Goal: Task Accomplishment & Management: Complete application form

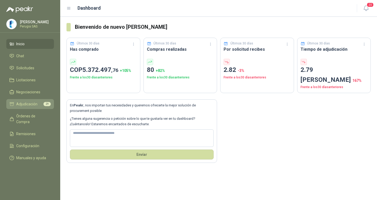
click at [31, 102] on link "Adjudicación 29" at bounding box center [30, 104] width 48 height 10
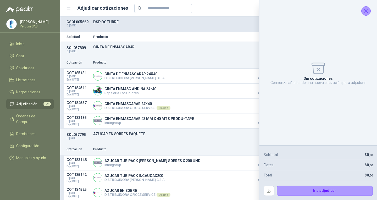
click at [364, 12] on icon "Cerrar" at bounding box center [366, 11] width 7 height 7
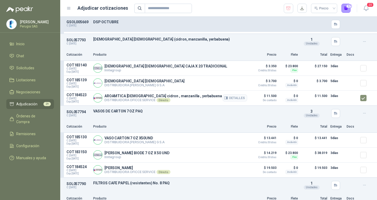
scroll to position [1388, 0]
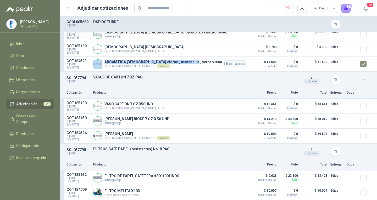
drag, startPoint x: 103, startPoint y: 62, endPoint x: 197, endPoint y: 60, distance: 93.8
click at [197, 60] on div "AROAMTICA HINDU cidron , manzanilla , yerbabuena DISTRIBUIDORA OFICCE SERVICE D…" at bounding box center [170, 64] width 154 height 10
copy div "AROAMTICA HINDU cidron , manzanilla , yerbabuena"
click at [197, 94] on p "Producto" at bounding box center [170, 92] width 154 height 5
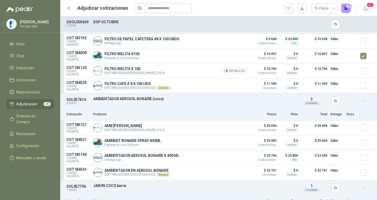
scroll to position [1519, 0]
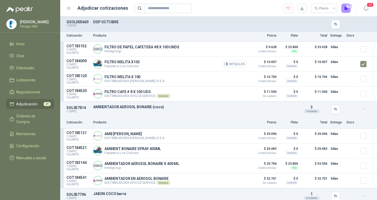
click at [229, 65] on button "Detalles" at bounding box center [235, 64] width 25 height 7
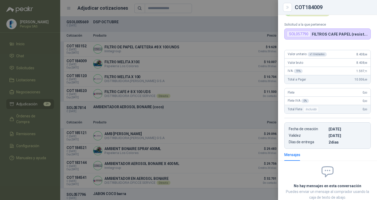
scroll to position [0, 0]
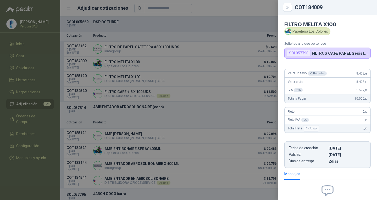
click at [220, 77] on div at bounding box center [188, 100] width 377 height 200
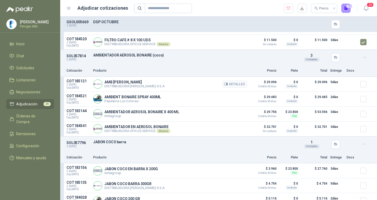
scroll to position [1572, 0]
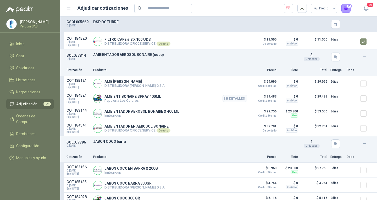
click at [356, 101] on article "COT184521 C: 29/09/2025 Exp: 14/10/2025 AMBIENT BONAIRE SPRAY 400ML Papeleria L…" at bounding box center [218, 98] width 317 height 15
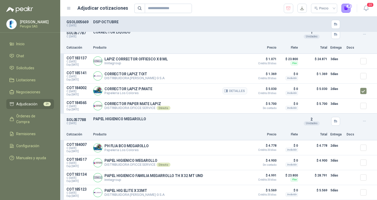
scroll to position [2257, 0]
click at [348, 9] on button "29" at bounding box center [346, 8] width 9 height 9
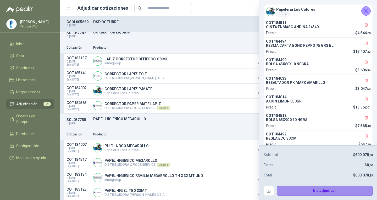
click at [320, 190] on button "Ir a adjudicar" at bounding box center [325, 191] width 96 height 10
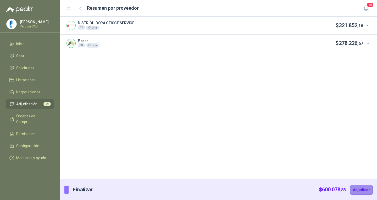
click at [366, 189] on button "Adjudicar" at bounding box center [361, 190] width 23 height 10
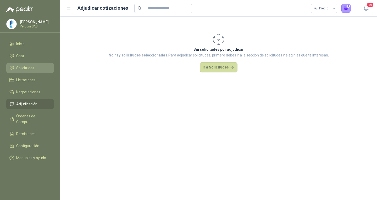
click at [34, 71] on span "Solicitudes" at bounding box center [25, 68] width 18 height 6
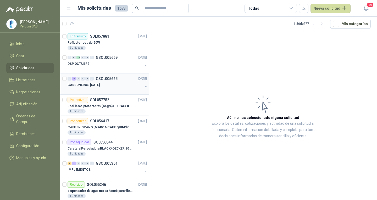
click at [109, 81] on div "0 8 0 0 0 0 GSOL005665 26/09/25" at bounding box center [108, 79] width 80 height 6
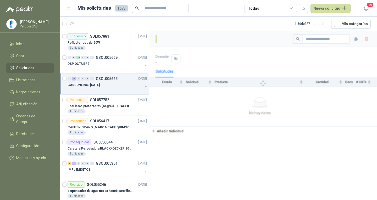
click at [109, 81] on div "0 8 0 0 0 0 GSOL005665 26/09/25" at bounding box center [108, 79] width 80 height 6
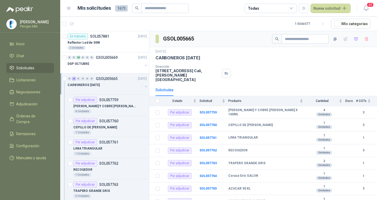
scroll to position [2, 0]
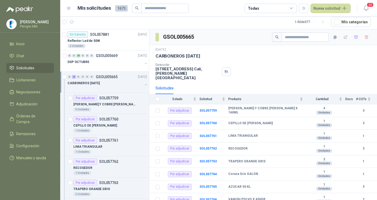
click at [110, 81] on div "CARBONEROS [DATE]" at bounding box center [105, 83] width 75 height 6
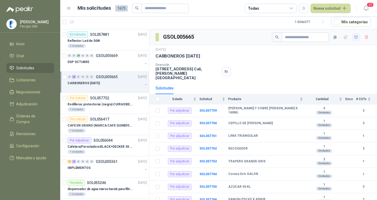
click at [354, 38] on icon "button" at bounding box center [356, 37] width 4 height 3
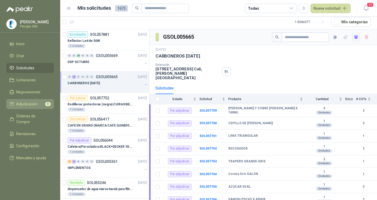
click at [25, 108] on link "Adjudicación 8" at bounding box center [30, 104] width 48 height 10
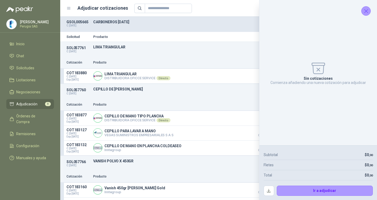
click at [366, 11] on icon "Cerrar" at bounding box center [366, 10] width 3 height 3
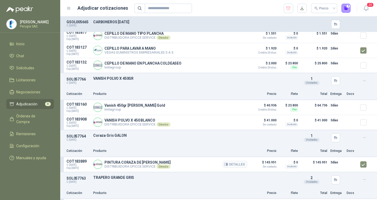
scroll to position [81, 0]
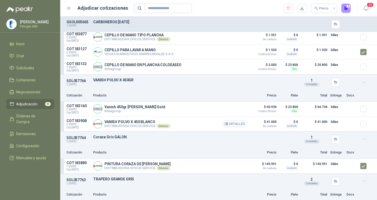
click at [355, 125] on article "COT183908 C: 26/09/2025 Exp: 01/10/2025 VANISH POLVO X 450 BLANCO DISTRIBUIDORA…" at bounding box center [218, 124] width 317 height 15
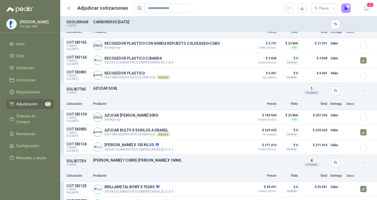
scroll to position [317, 0]
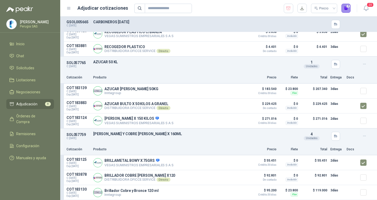
click at [345, 8] on button "7" at bounding box center [346, 8] width 9 height 9
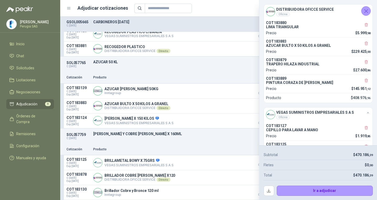
click at [368, 12] on icon "Cerrar" at bounding box center [366, 11] width 7 height 7
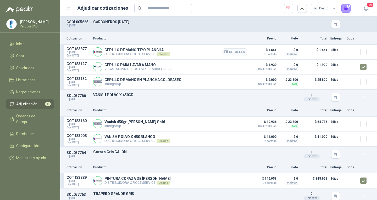
scroll to position [105, 0]
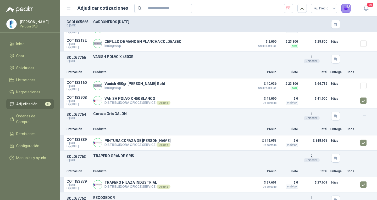
click at [349, 11] on button "8" at bounding box center [346, 8] width 9 height 9
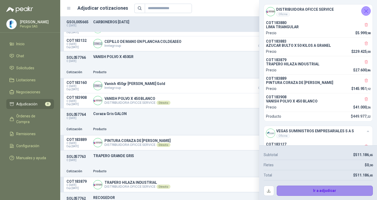
click at [330, 189] on button "Ir a adjudicar" at bounding box center [325, 191] width 96 height 10
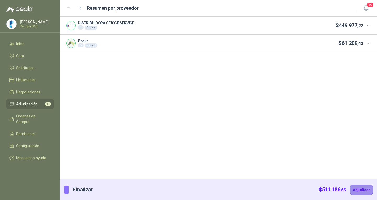
click at [361, 189] on button "Adjudicar" at bounding box center [361, 190] width 23 height 10
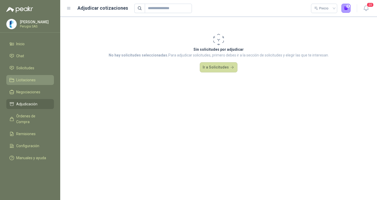
click at [30, 83] on span "Licitaciones" at bounding box center [25, 80] width 19 height 6
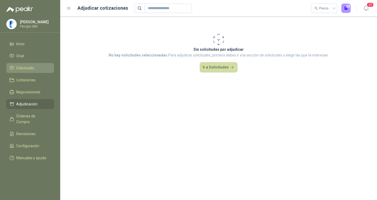
click at [27, 70] on span "Solicitudes" at bounding box center [25, 68] width 18 height 6
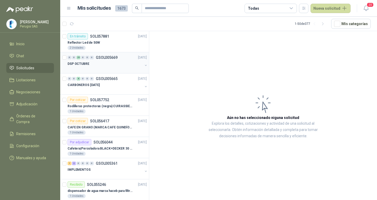
click at [122, 62] on div "DSP OCTUBRE" at bounding box center [105, 64] width 75 height 6
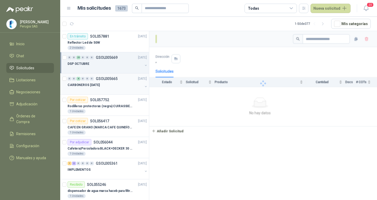
click at [113, 83] on div "CARBONEROS [DATE]" at bounding box center [105, 85] width 75 height 6
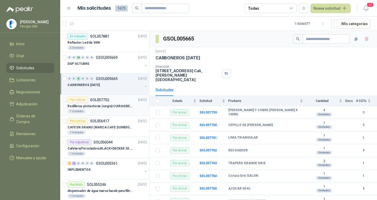
click at [112, 104] on p "Rodilleras protectoras (negra) CUIRASSIER para motocicleta, rodilleras para mot…" at bounding box center [100, 106] width 65 height 5
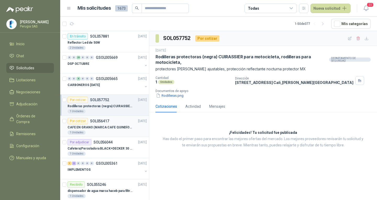
click at [108, 131] on div "1 Unidades" at bounding box center [107, 133] width 79 height 4
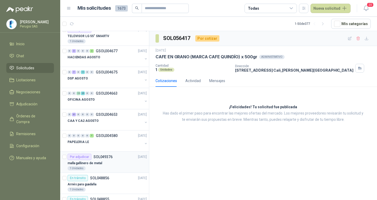
scroll to position [629, 0]
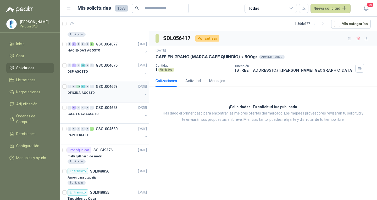
click at [104, 90] on div "OFICINA AGOSTO" at bounding box center [105, 93] width 75 height 6
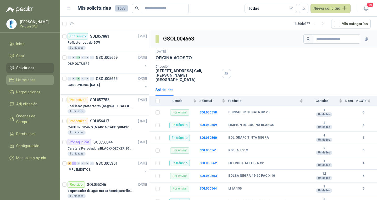
click at [22, 80] on span "Licitaciones" at bounding box center [25, 80] width 19 height 6
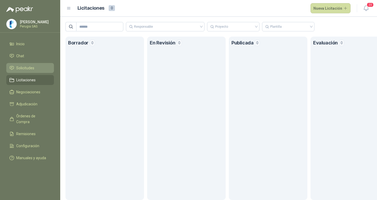
click at [24, 68] on span "Solicitudes" at bounding box center [25, 68] width 18 height 6
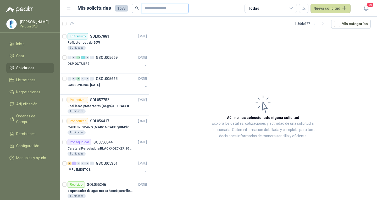
click at [160, 6] on input "text" at bounding box center [163, 8] width 37 height 9
type input "*****"
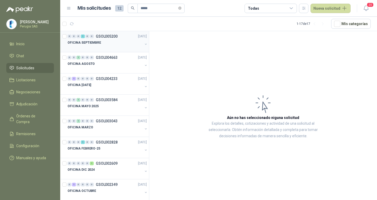
click at [112, 46] on div "OFICINA SEPTIEMBRE" at bounding box center [105, 45] width 75 height 10
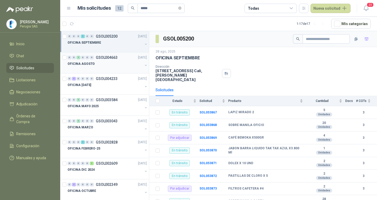
drag, startPoint x: 112, startPoint y: 58, endPoint x: 93, endPoint y: 13, distance: 48.3
click at [112, 58] on p "GSOL004663" at bounding box center [107, 58] width 22 height 4
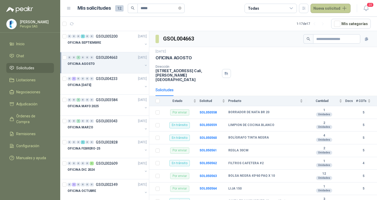
click at [320, 10] on button "Nueva solicitud" at bounding box center [331, 8] width 40 height 9
click at [330, 24] on link "Solicitud" at bounding box center [337, 21] width 45 height 9
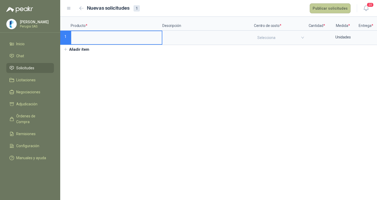
click at [326, 7] on button "Publicar solicitudes" at bounding box center [330, 8] width 41 height 10
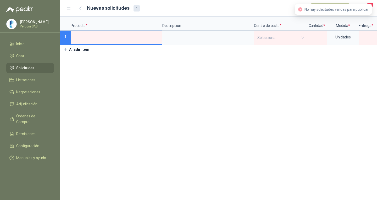
drag, startPoint x: 237, startPoint y: 104, endPoint x: 221, endPoint y: 84, distance: 25.9
click at [237, 104] on section "Producto * Descripción Centro de costo * Cantidad * Medida * Entrega * Doc 1 Se…" at bounding box center [218, 109] width 317 height 184
click at [31, 68] on span "Solicitudes" at bounding box center [25, 68] width 18 height 6
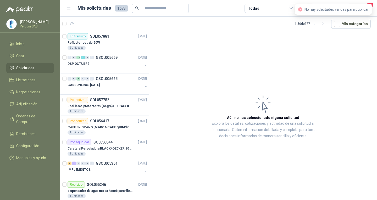
click at [372, 5] on div "No hay solicitudes válidas para publicar" at bounding box center [333, 9] width 77 height 10
click at [372, 4] on span "20" at bounding box center [370, 4] width 7 height 5
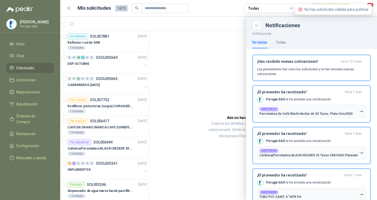
click at [310, 12] on div "No hay solicitudes válidas para publicar" at bounding box center [333, 10] width 70 height 6
click at [298, 10] on div "No hay solicitudes válidas para publicar" at bounding box center [333, 9] width 77 height 10
click at [299, 10] on icon "close-circle" at bounding box center [300, 9] width 4 height 4
click at [300, 10] on icon "close-circle" at bounding box center [300, 9] width 4 height 4
click at [300, 9] on icon "close-circle" at bounding box center [300, 9] width 4 height 4
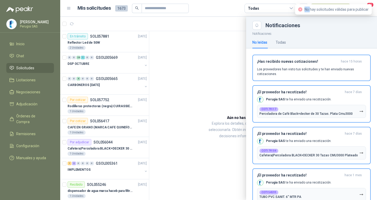
click at [300, 10] on icon "close-circle" at bounding box center [300, 9] width 4 height 4
drag, startPoint x: 171, startPoint y: 62, endPoint x: 174, endPoint y: 68, distance: 6.6
click at [171, 64] on div at bounding box center [218, 109] width 317 height 184
click at [176, 69] on div at bounding box center [218, 109] width 317 height 184
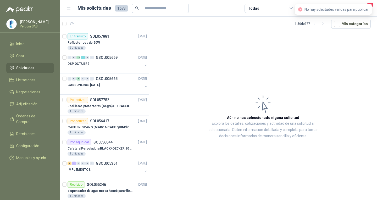
click at [318, 3] on header "Mis solicitudes 1673 Todas Nueva solicitud 20" at bounding box center [218, 8] width 317 height 17
click at [320, 3] on header "Mis solicitudes 1673 Todas Nueva solicitud 20" at bounding box center [218, 8] width 317 height 17
click at [320, 4] on button "Nueva solicitud" at bounding box center [331, 8] width 40 height 9
click at [334, 31] on link "Solicitud grupal" at bounding box center [337, 29] width 45 height 9
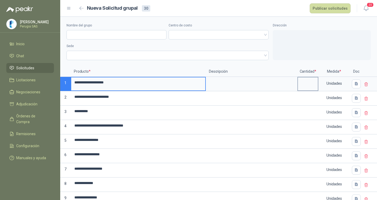
click at [309, 82] on input at bounding box center [308, 83] width 20 height 10
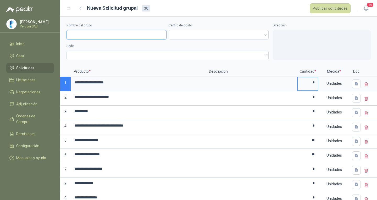
click at [100, 34] on input "Nombre del grupo" at bounding box center [117, 34] width 100 height 9
type input "**********"
click at [184, 26] on label "Centro de costo" at bounding box center [219, 25] width 100 height 5
click at [194, 36] on span at bounding box center [219, 35] width 94 height 8
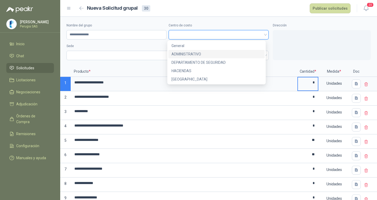
click at [184, 54] on div "ADMINISTRATIVO" at bounding box center [217, 54] width 90 height 6
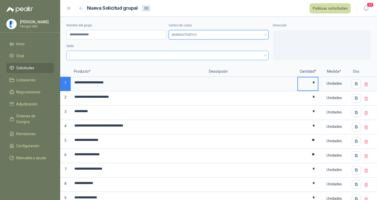
click at [164, 54] on span at bounding box center [168, 56] width 196 height 8
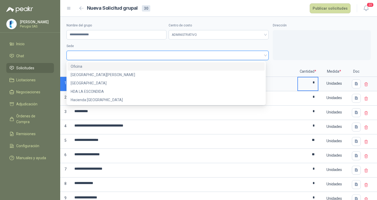
click at [75, 67] on div "Oficina" at bounding box center [166, 67] width 191 height 6
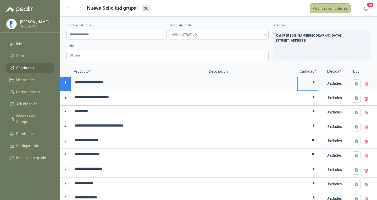
click at [324, 8] on button "Publicar solicitudes" at bounding box center [330, 8] width 41 height 10
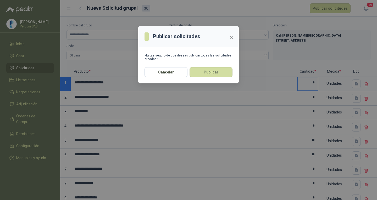
click at [217, 75] on button "Publicar" at bounding box center [211, 72] width 43 height 10
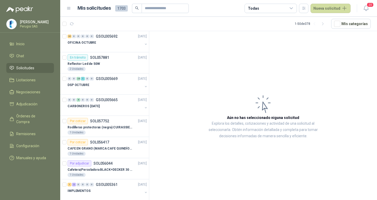
click at [31, 67] on span "Solicitudes" at bounding box center [25, 68] width 18 height 6
click at [25, 70] on span "Solicitudes" at bounding box center [25, 68] width 18 height 6
click at [24, 69] on span "Solicitudes" at bounding box center [25, 68] width 18 height 6
click at [24, 70] on span "Solicitudes" at bounding box center [25, 68] width 18 height 6
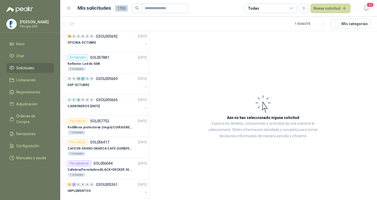
click at [24, 70] on span "Solicitudes" at bounding box center [25, 68] width 18 height 6
click at [321, 9] on button "Nueva solicitud" at bounding box center [331, 8] width 40 height 9
click at [329, 34] on link "Solicitud grupal" at bounding box center [337, 29] width 45 height 9
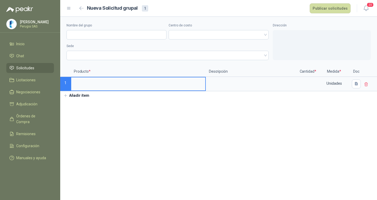
click at [95, 87] on input at bounding box center [138, 83] width 134 height 10
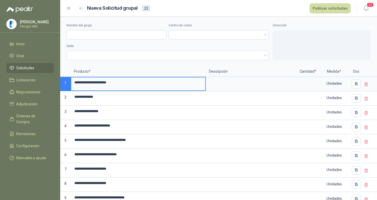
click at [306, 75] on p "Cantidad *" at bounding box center [308, 72] width 21 height 10
click at [305, 81] on input at bounding box center [308, 83] width 20 height 10
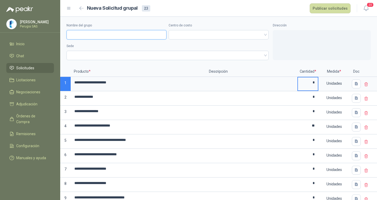
click at [98, 36] on input "Nombre del grupo" at bounding box center [117, 34] width 100 height 9
click at [186, 31] on span at bounding box center [219, 35] width 94 height 8
type input "**********"
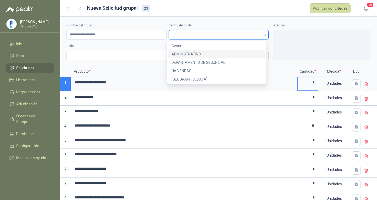
click at [188, 53] on div "ADMINISTRATIVO" at bounding box center [217, 54] width 90 height 6
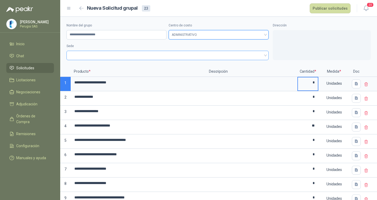
click at [138, 52] on span at bounding box center [168, 56] width 196 height 8
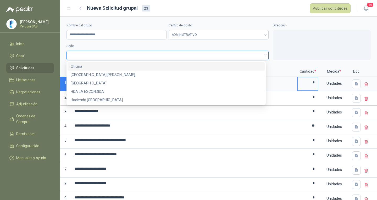
click at [79, 67] on div "Oficina" at bounding box center [166, 67] width 191 height 6
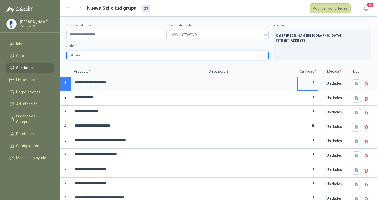
click at [191, 29] on div "Centro de costo ADMINISTRATIVO" at bounding box center [219, 31] width 100 height 17
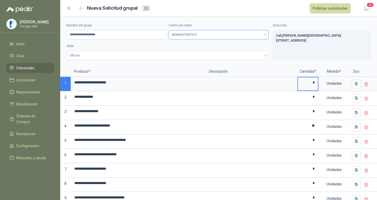
click at [191, 32] on span "ADMINISTRATIVO" at bounding box center [219, 35] width 94 height 8
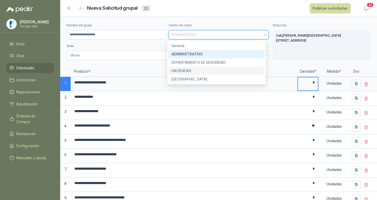
click at [185, 69] on div "HACIENDAS" at bounding box center [217, 71] width 90 height 6
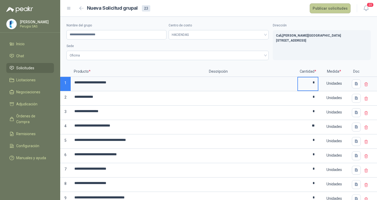
click at [325, 5] on button "Publicar solicitudes" at bounding box center [330, 8] width 41 height 10
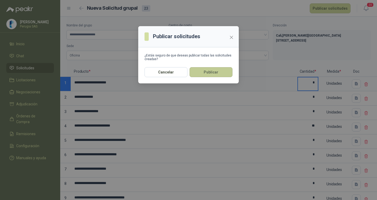
click at [205, 69] on button "Publicar" at bounding box center [211, 72] width 43 height 10
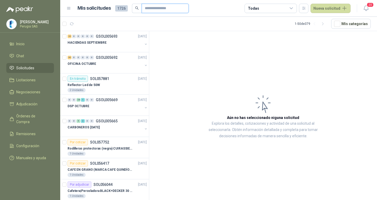
click at [160, 9] on input "text" at bounding box center [163, 8] width 37 height 9
type input "*******"
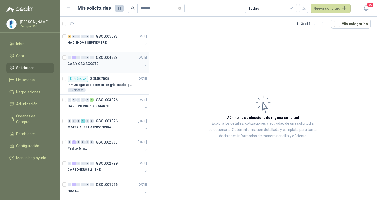
click at [111, 69] on div at bounding box center [105, 69] width 75 height 4
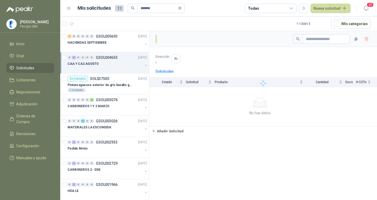
click at [112, 60] on div "0 1 0 0 0 0 GSOL004653 29/07/25" at bounding box center [108, 57] width 80 height 6
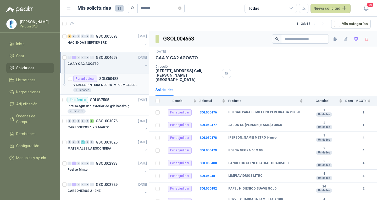
click at [112, 83] on p "VARETA PINTURA NEGRA IMPERMEABLE GALON" at bounding box center [105, 85] width 65 height 5
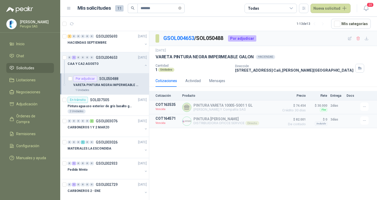
click at [109, 82] on div "VARETA PINTURA NEGRA IMPERMEABLE GALON" at bounding box center [110, 85] width 74 height 6
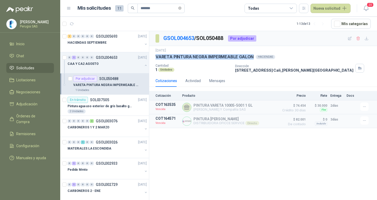
drag, startPoint x: 155, startPoint y: 58, endPoint x: 252, endPoint y: 58, distance: 96.7
click at [252, 58] on div "29 jul, 2025 VARETA PINTURA NEGRA IMPERMEABLE GALON HACIENDAS Cantidad 1 Unida…" at bounding box center [263, 60] width 228 height 29
click at [104, 86] on p "VARETA PINTURA NEGRA IMPERMEABLE GALON" at bounding box center [105, 85] width 65 height 5
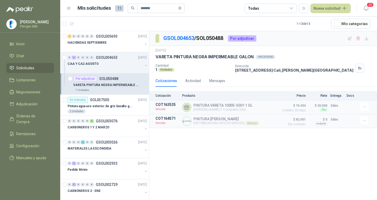
drag, startPoint x: 43, startPoint y: 75, endPoint x: 41, endPoint y: 73, distance: 3.2
click at [42, 75] on ul "Inicio Chat Solicitudes Licitaciones Negociaciones Adjudicación Órdenes de Comp…" at bounding box center [30, 102] width 60 height 126
click at [41, 73] on link "Solicitudes" at bounding box center [30, 68] width 48 height 10
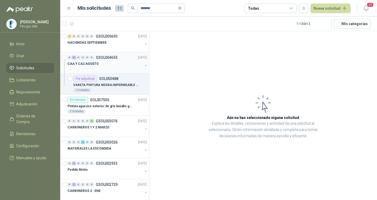
click at [116, 62] on div "CAA Y CA2 AGOSTO" at bounding box center [105, 64] width 75 height 6
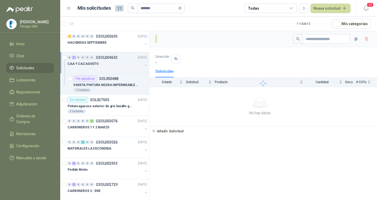
click at [116, 62] on div "CAA Y CA2 AGOSTO" at bounding box center [105, 64] width 75 height 6
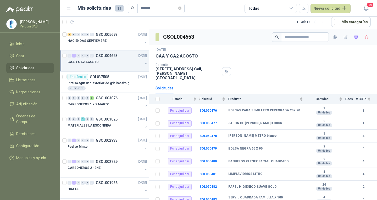
click at [115, 57] on p "GSOL004653" at bounding box center [107, 56] width 22 height 4
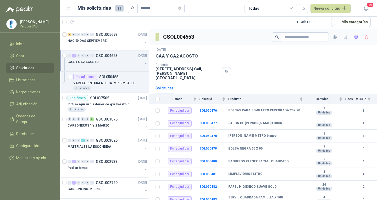
click at [116, 57] on p "GSOL004653" at bounding box center [107, 56] width 22 height 4
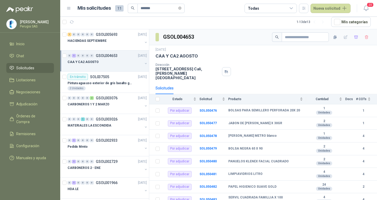
click at [113, 61] on div "CAA Y CA2 AGOSTO" at bounding box center [105, 62] width 75 height 6
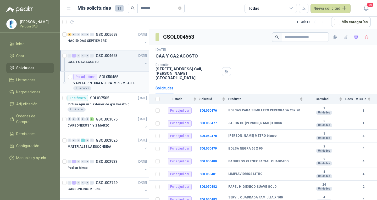
click at [113, 82] on p "VARETA PINTURA NEGRA IMPERMEABLE GALON" at bounding box center [105, 83] width 65 height 5
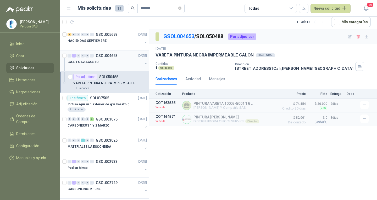
click at [115, 68] on div at bounding box center [105, 67] width 75 height 4
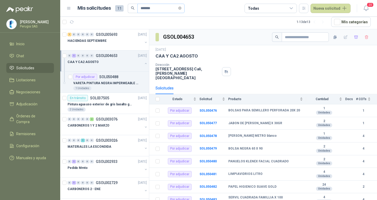
click at [184, 10] on span "*******" at bounding box center [161, 8] width 47 height 9
click at [182, 7] on icon "close-circle" at bounding box center [179, 8] width 3 height 3
click at [29, 77] on link "Licitaciones" at bounding box center [30, 80] width 48 height 10
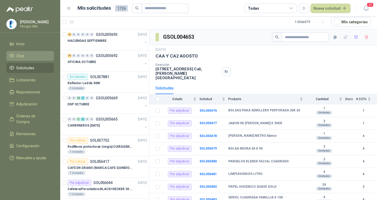
click at [28, 61] on link "Chat" at bounding box center [30, 56] width 48 height 10
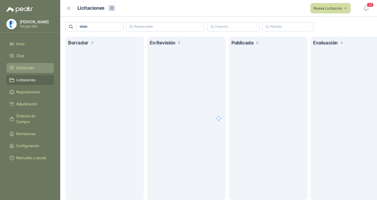
click at [28, 69] on span "Solicitudes" at bounding box center [25, 68] width 18 height 6
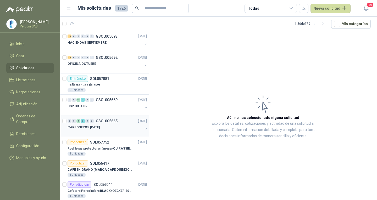
click at [117, 121] on p "GSOL005665" at bounding box center [107, 121] width 22 height 4
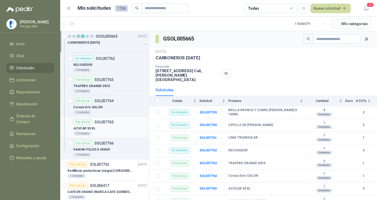
scroll to position [157, 0]
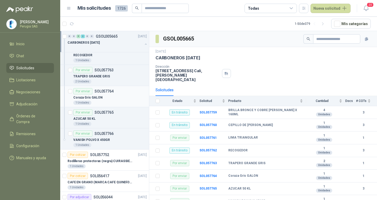
click at [106, 100] on div "Coraza Gris GALON" at bounding box center [110, 98] width 74 height 6
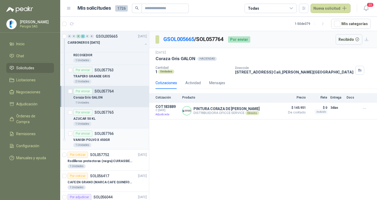
click at [108, 141] on div "VANISH POLVO X 450GR" at bounding box center [110, 140] width 74 height 6
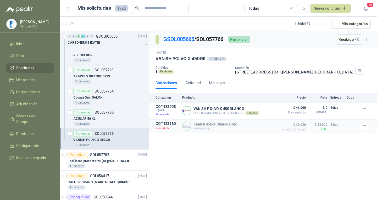
click at [20, 73] on link "Solicitudes" at bounding box center [30, 68] width 48 height 10
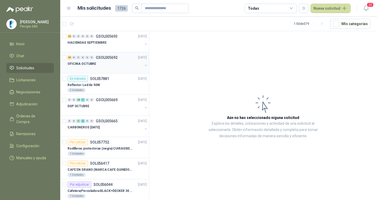
click at [112, 59] on p "GSOL005692" at bounding box center [107, 58] width 22 height 4
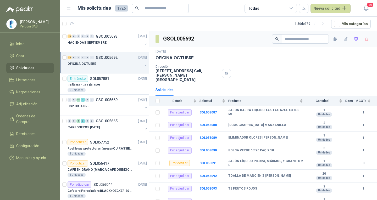
click at [108, 62] on div "OFICINA OCTUBRE" at bounding box center [105, 64] width 75 height 6
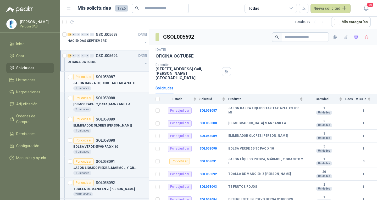
click at [113, 76] on p "SOL058087" at bounding box center [105, 77] width 19 height 4
click at [113, 61] on div "OFICINA OCTUBRE" at bounding box center [105, 62] width 75 height 6
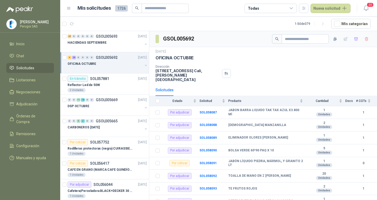
click at [124, 59] on div "4 26 0 0 0 0 GSOL005692 30/09/25" at bounding box center [108, 57] width 80 height 6
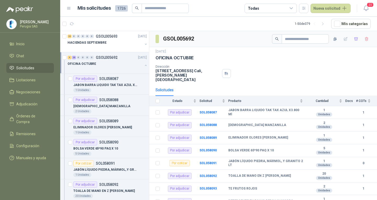
scroll to position [2, 0]
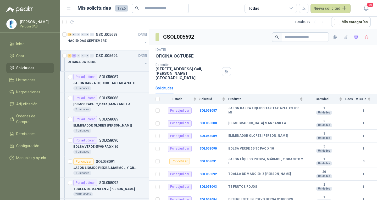
click at [123, 58] on div "4 26 0 0 0 0 GSOL005692 30/09/25" at bounding box center [108, 56] width 80 height 6
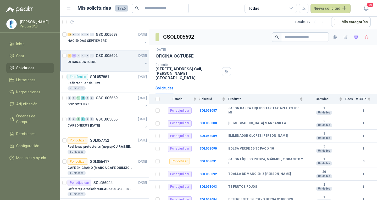
click at [119, 61] on div "OFICINA OCTUBRE" at bounding box center [105, 62] width 75 height 6
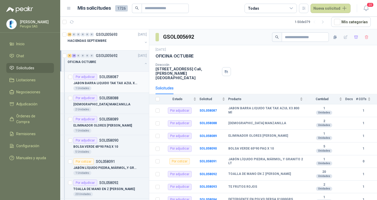
click at [113, 80] on div "Por adjudicar SOL058087" at bounding box center [95, 77] width 45 height 6
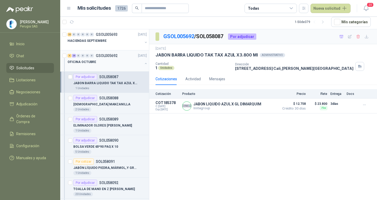
click at [111, 57] on div "4 26 0 0 0 0 GSOL005692 30/09/25" at bounding box center [108, 56] width 80 height 6
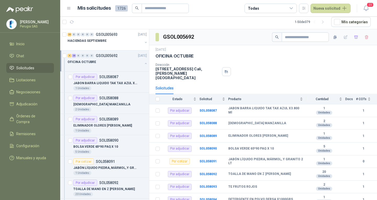
click at [111, 59] on div "OFICINA OCTUBRE" at bounding box center [105, 62] width 75 height 6
